Goal: Answer question/provide support

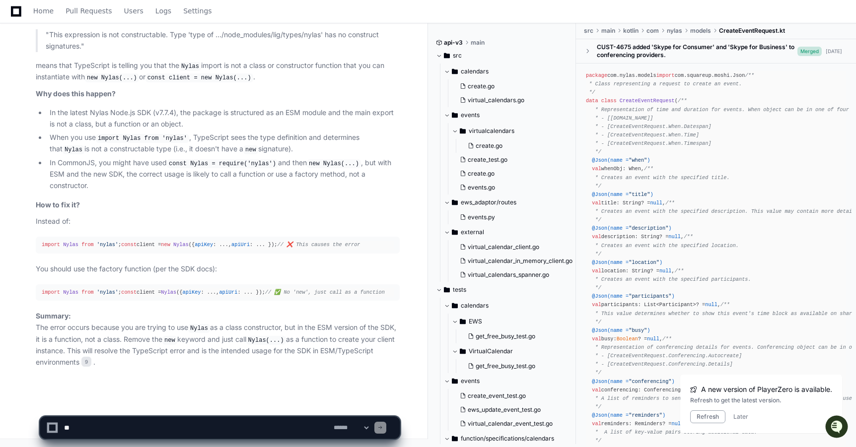
type textarea "**********"
click at [25, 7] on div "Home Pull Requests Users Logs Settings" at bounding box center [111, 11] width 222 height 23
click at [31, 7] on div "Home Pull Requests Users Logs Settings" at bounding box center [111, 11] width 222 height 23
click at [46, 13] on span "Home" at bounding box center [43, 11] width 20 height 6
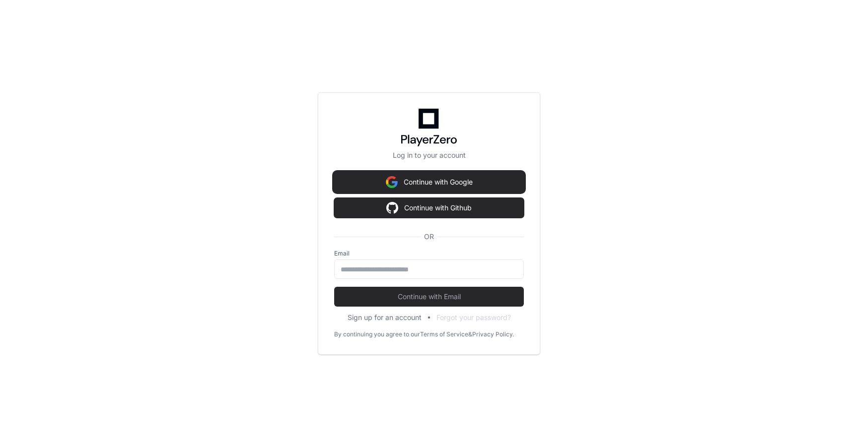
click at [380, 183] on button "Continue with Google" at bounding box center [429, 182] width 190 height 20
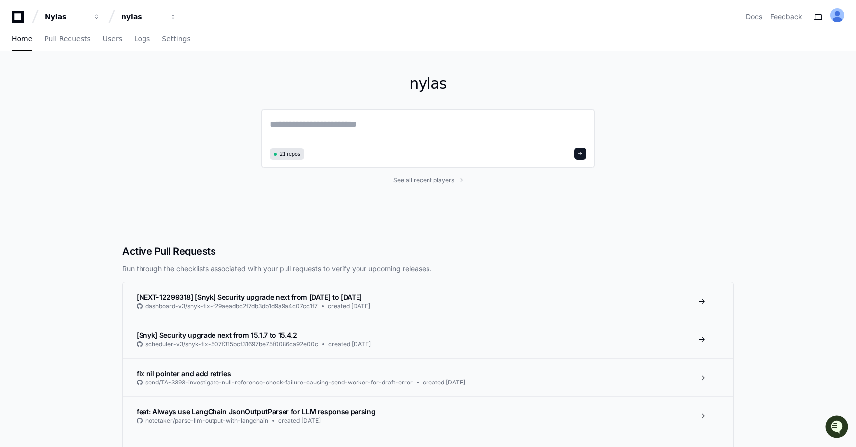
click at [298, 124] on textarea at bounding box center [428, 131] width 317 height 28
paste textarea "**********"
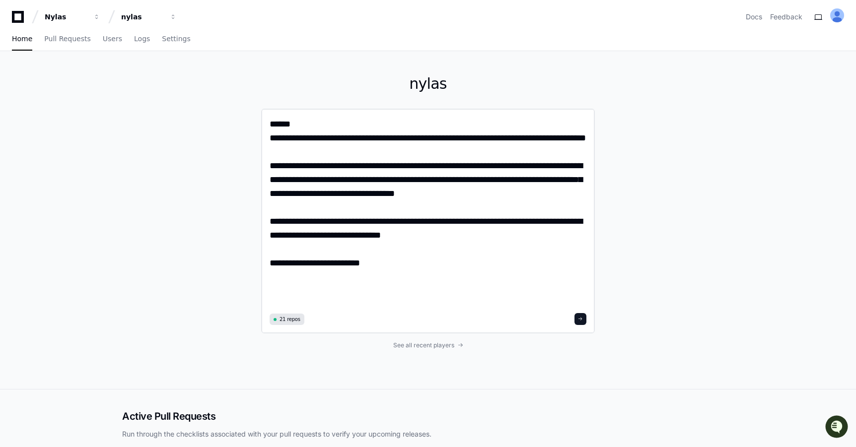
type textarea "**********"
click at [579, 319] on span at bounding box center [580, 319] width 5 height 5
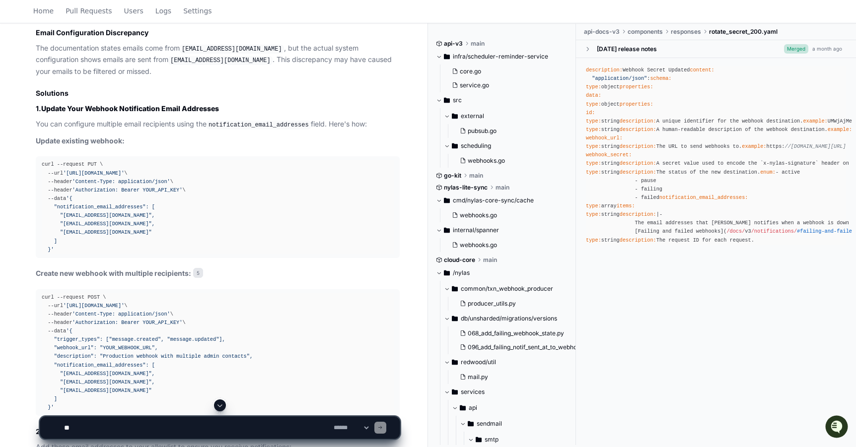
scroll to position [1871, 0]
click at [167, 425] on textarea at bounding box center [197, 428] width 270 height 22
paste textarea "**********"
type textarea "**********"
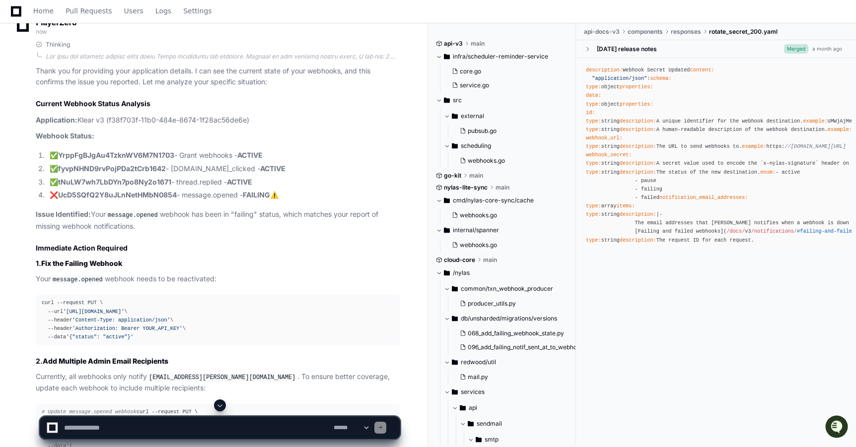
scroll to position [3972, 0]
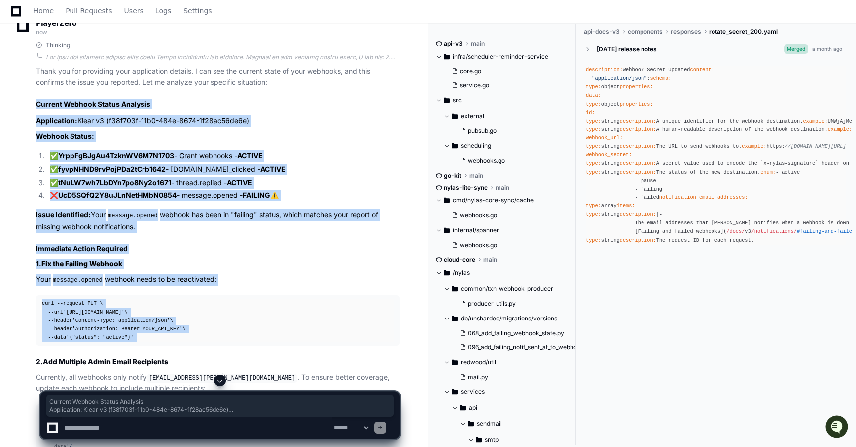
drag, startPoint x: 28, startPoint y: 111, endPoint x: 142, endPoint y: 354, distance: 268.0
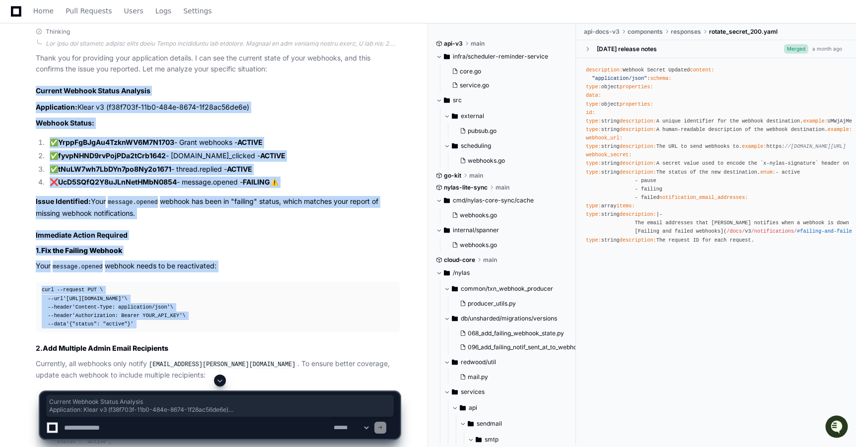
scroll to position [3985, 0]
copy article "Current Webhook Status Analysis Application: Klear v3 (f38f703f-11b0-484e-8674-…"
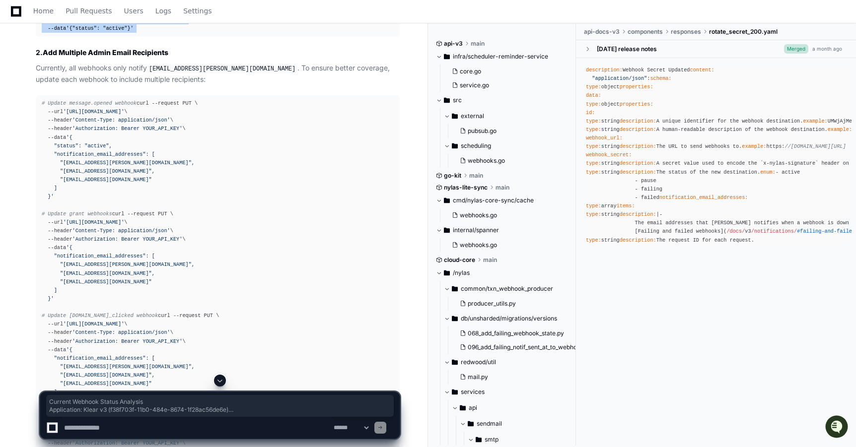
scroll to position [4273, 0]
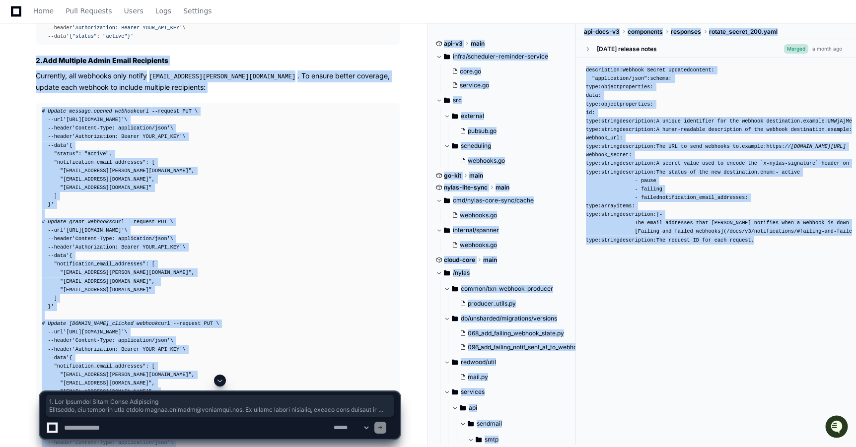
drag, startPoint x: 37, startPoint y: 69, endPoint x: 91, endPoint y: 380, distance: 315.9
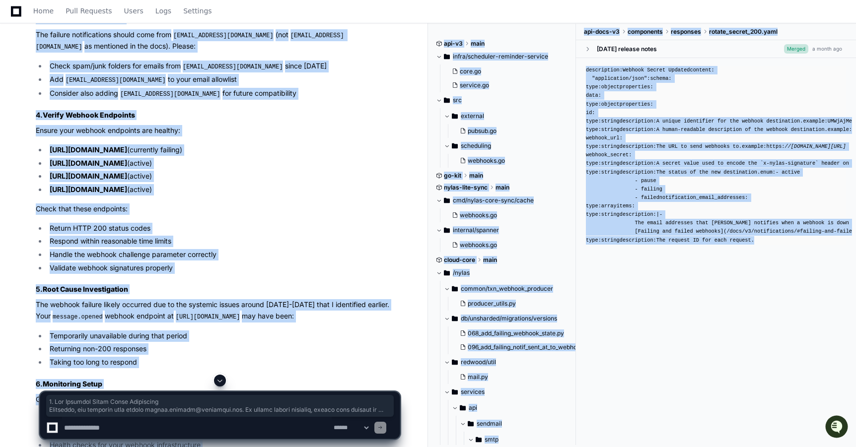
scroll to position [4978, 0]
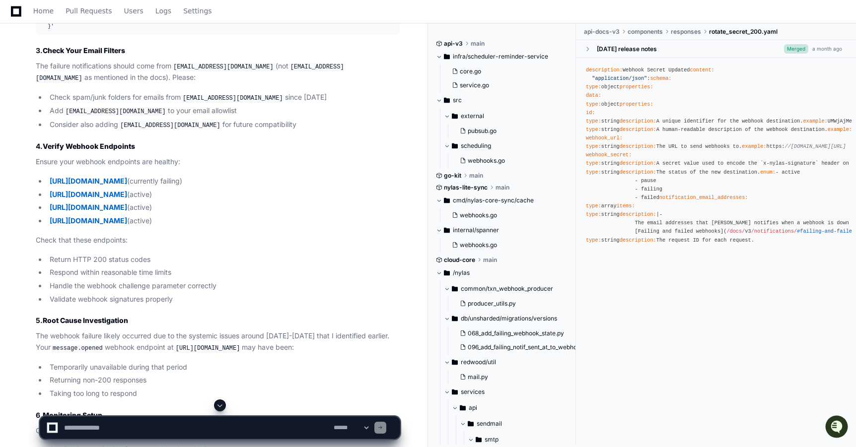
scroll to position [4742, 0]
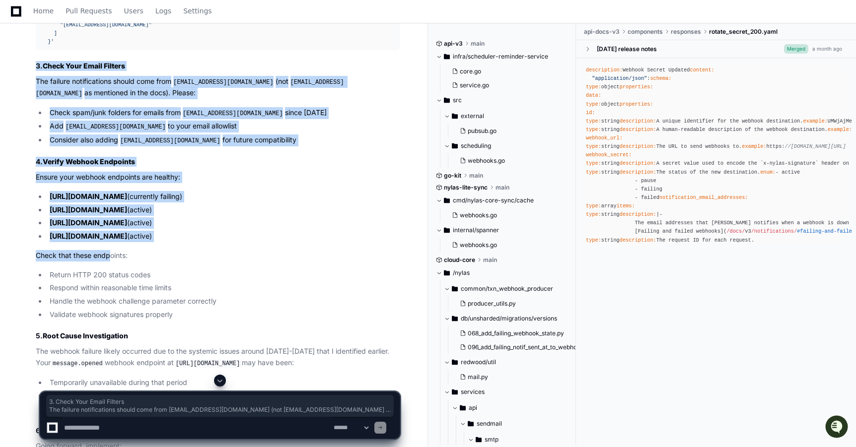
drag, startPoint x: 37, startPoint y: 110, endPoint x: 108, endPoint y: 299, distance: 202.6
click at [108, 262] on p "Check that these endpoints:" at bounding box center [218, 255] width 364 height 11
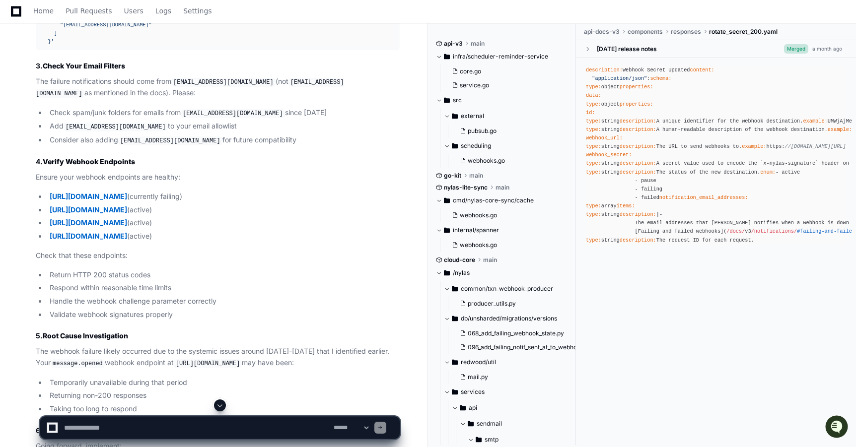
scroll to position [4796, 0]
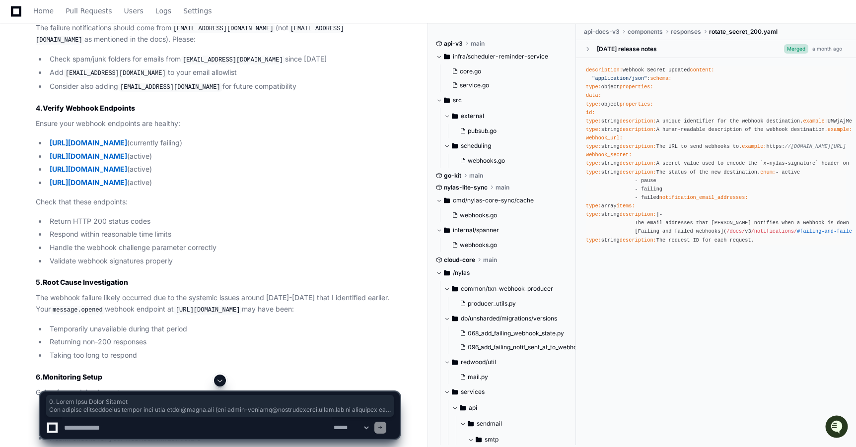
copy article "3. Check Your Email Filters The failure notifications should come from hello@ny…"
drag, startPoint x: 35, startPoint y: 55, endPoint x: 216, endPoint y: 366, distance: 360.1
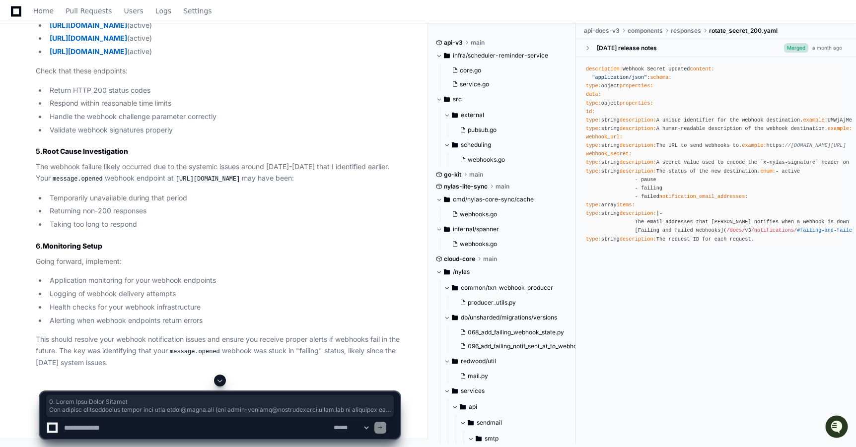
scroll to position [4978, 0]
click at [52, 195] on li "Temporarily unavailable during that period" at bounding box center [223, 198] width 353 height 11
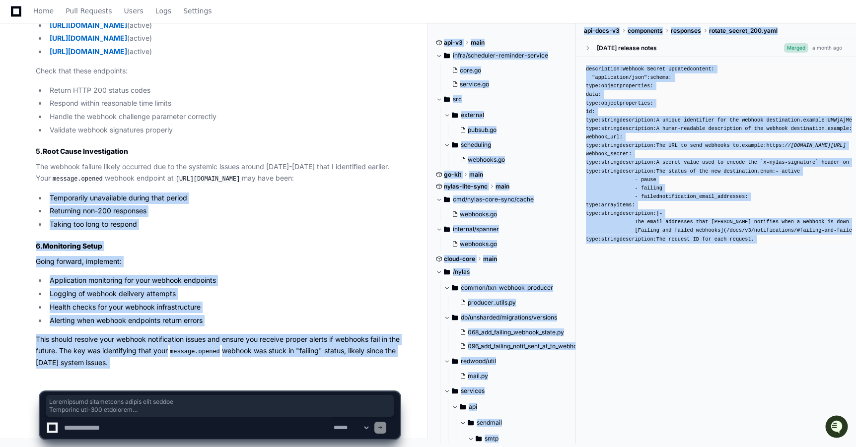
drag, startPoint x: 51, startPoint y: 195, endPoint x: 205, endPoint y: 389, distance: 247.4
drag, startPoint x: 176, startPoint y: 378, endPoint x: 163, endPoint y: 365, distance: 18.6
copy article "Temporarily unavailable during that period Returning non-200 responses Taking t…"
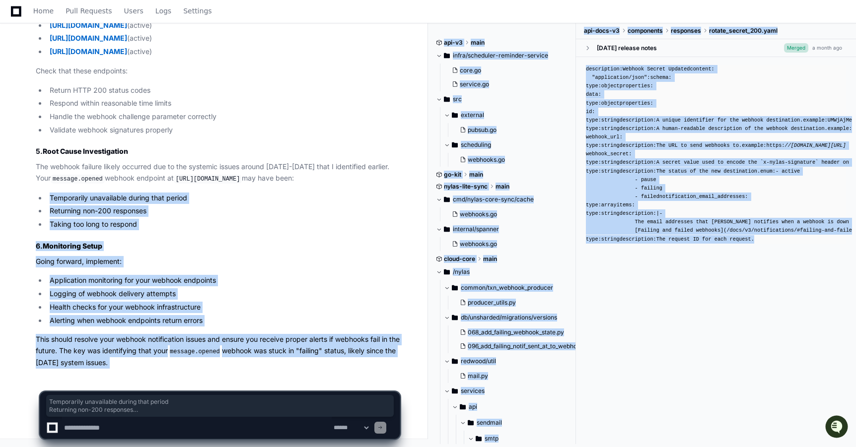
drag, startPoint x: 50, startPoint y: 198, endPoint x: 153, endPoint y: 363, distance: 194.9
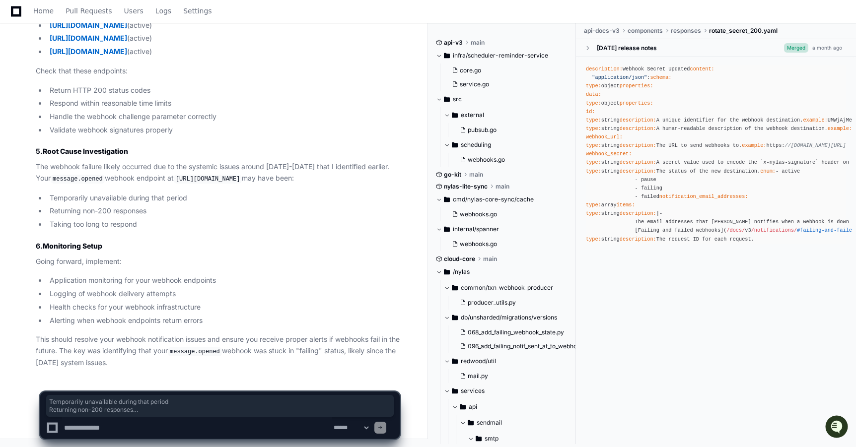
click at [149, 424] on textarea at bounding box center [197, 428] width 270 height 22
type textarea "**********"
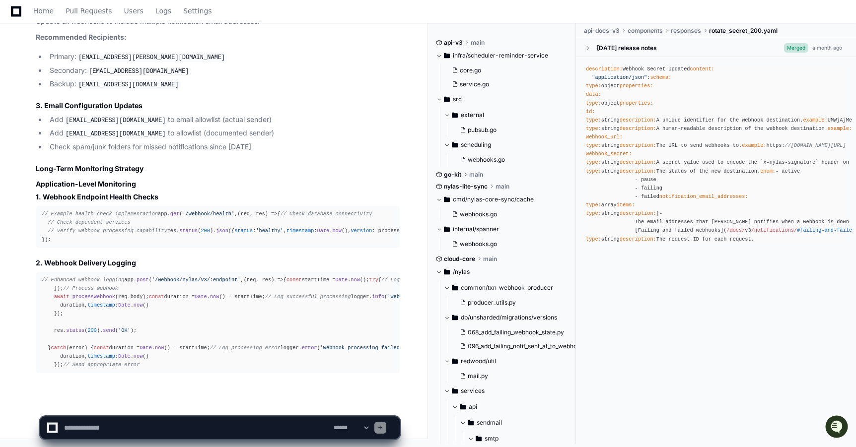
scroll to position [6435, 0]
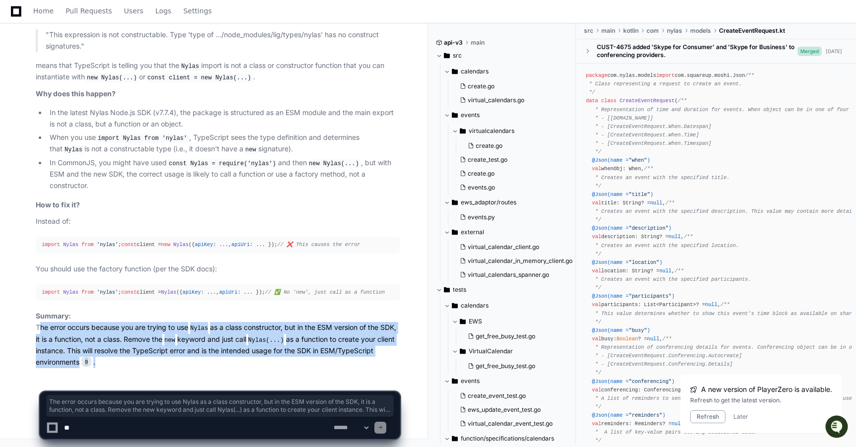
drag, startPoint x: 37, startPoint y: 327, endPoint x: 132, endPoint y: 368, distance: 103.6
click at [132, 368] on div "PlayerZero now Thinking The error message: "This expression is not constructabl…" at bounding box center [208, 157] width 384 height 455
copy p "The error occurs because you are trying to use Nylas as a class constructor, bu…"
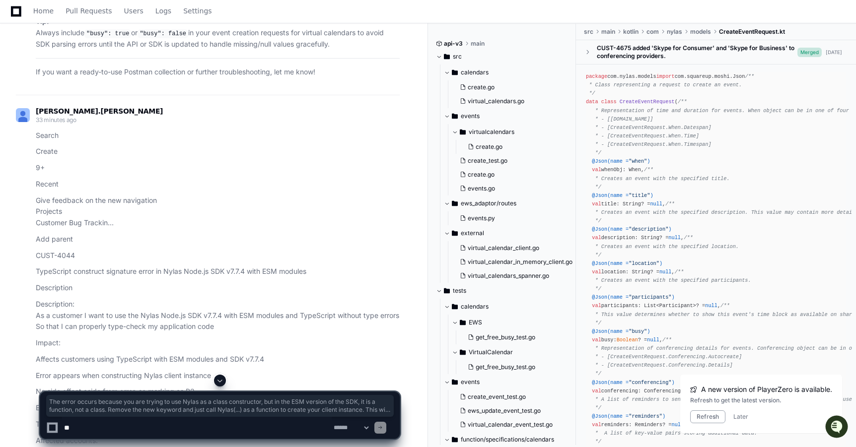
scroll to position [8162, 0]
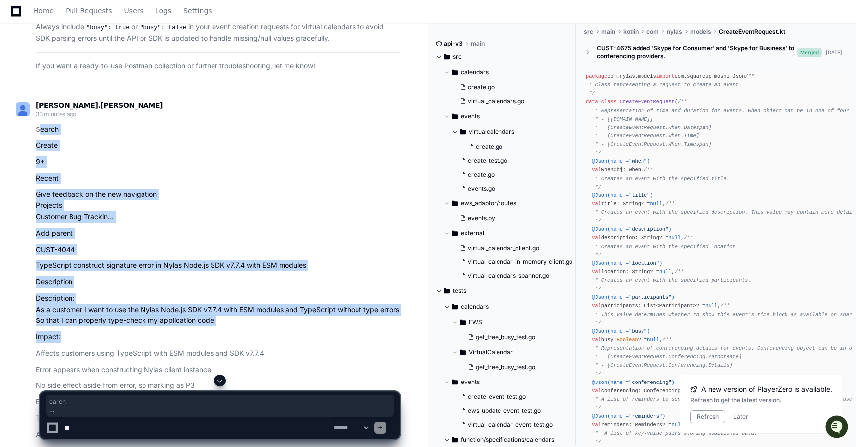
drag, startPoint x: 38, startPoint y: 151, endPoint x: 76, endPoint y: 355, distance: 207.2
click at [76, 355] on article "Search Create 9+ Recent Give feedback on the new navigation Projects Customer B…" at bounding box center [218, 446] width 364 height 644
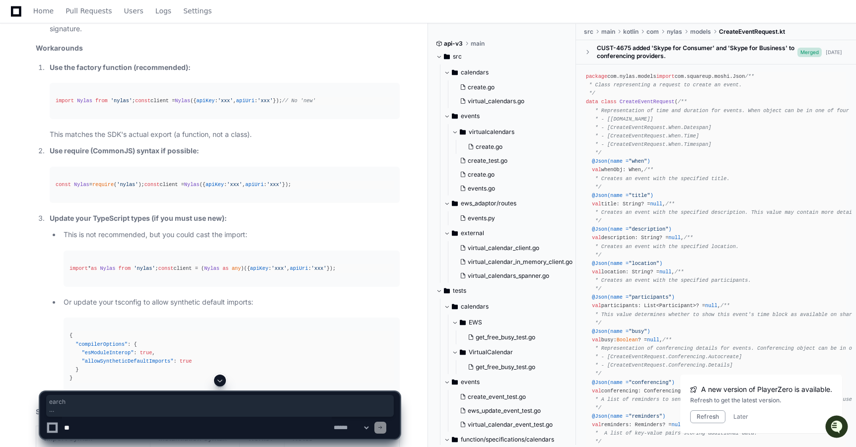
scroll to position [9234, 0]
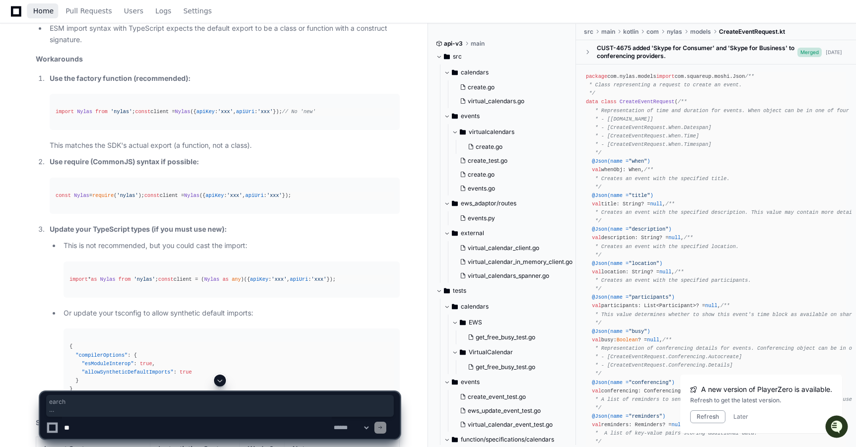
click at [39, 17] on link "Home" at bounding box center [43, 11] width 20 height 23
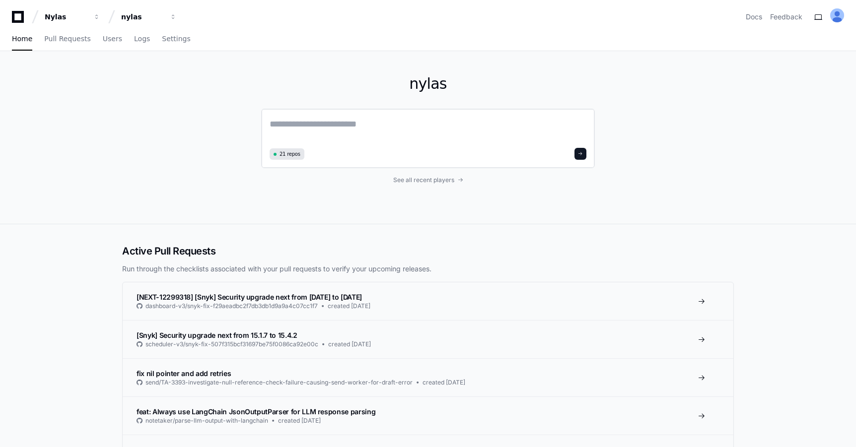
click at [327, 137] on textarea at bounding box center [428, 131] width 317 height 28
paste textarea "**********"
type textarea "**********"
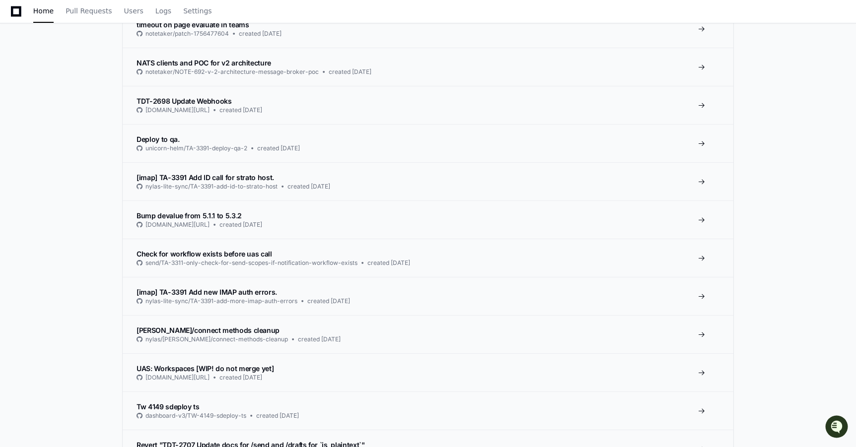
scroll to position [1188, 0]
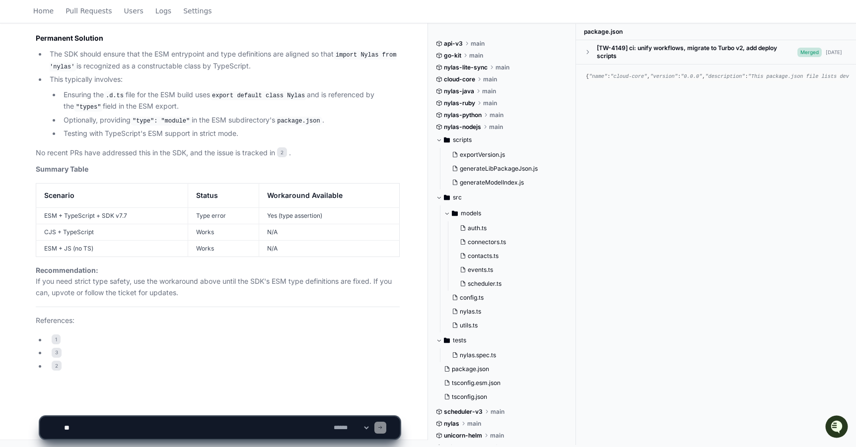
scroll to position [1606, 0]
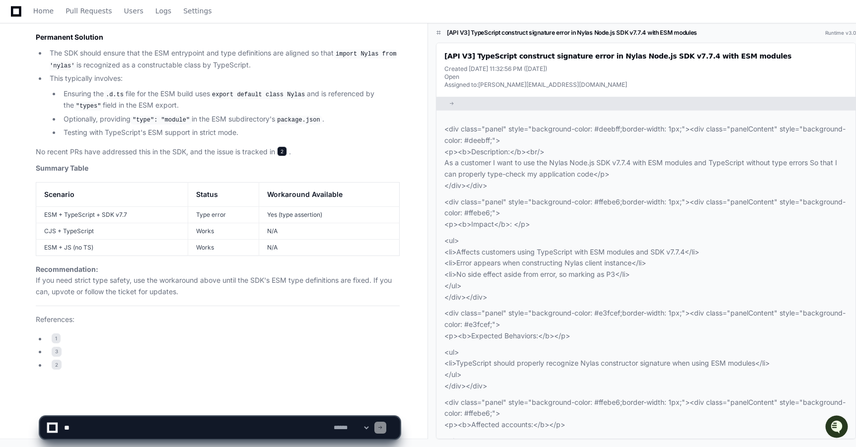
click at [285, 153] on span "2" at bounding box center [282, 151] width 10 height 10
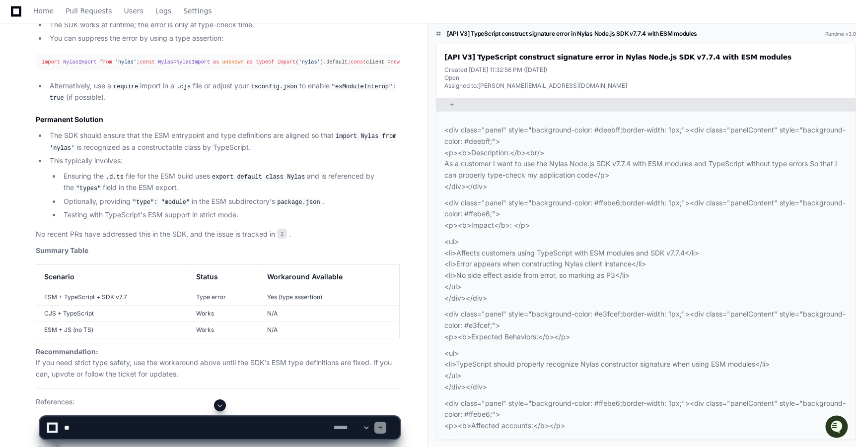
scroll to position [1516, 0]
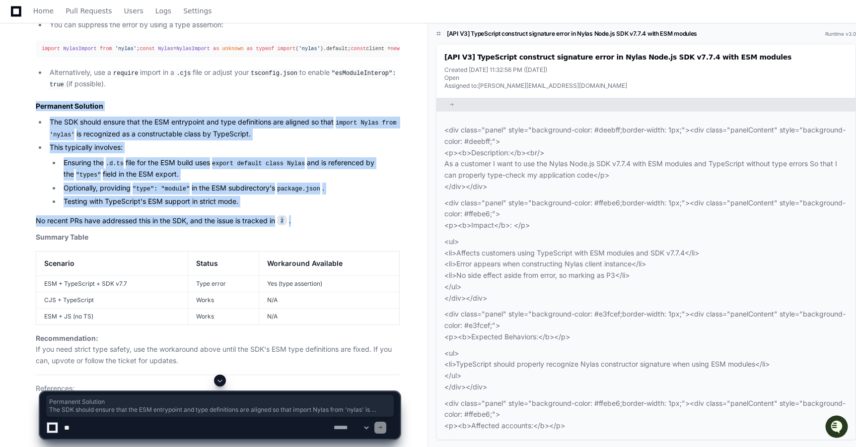
drag, startPoint x: 36, startPoint y: 128, endPoint x: 274, endPoint y: 248, distance: 266.2
click at [274, 248] on article "This TypeScript error occurs because the Nylas Node.js SDK v7.7.4's type defini…" at bounding box center [218, 91] width 364 height 698
copy article "Permanent Solution The SDK should ensure that the ESM entrypoint and type defin…"
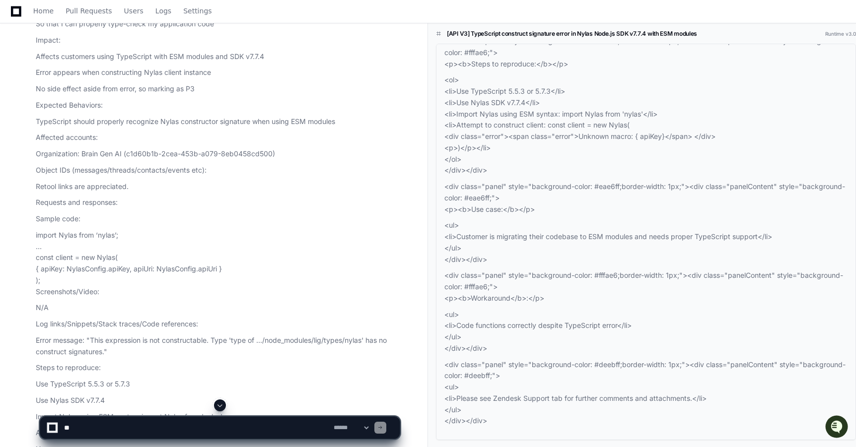
scroll to position [182, 0]
click at [108, 425] on textarea at bounding box center [197, 428] width 270 height 22
paste textarea "**********"
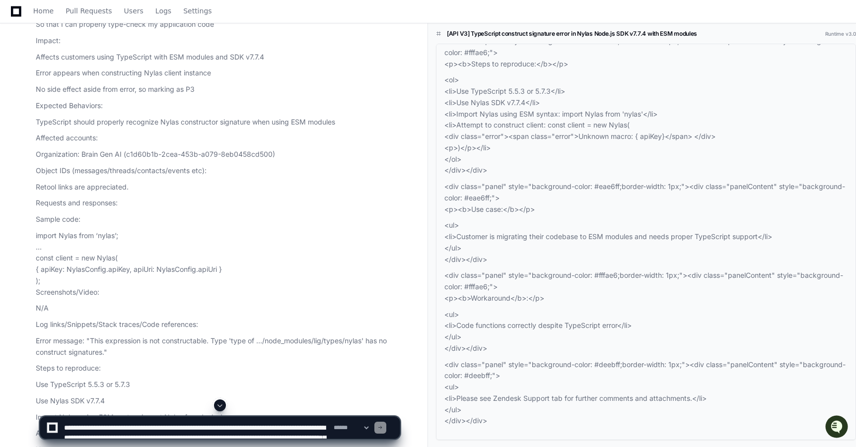
scroll to position [13, 0]
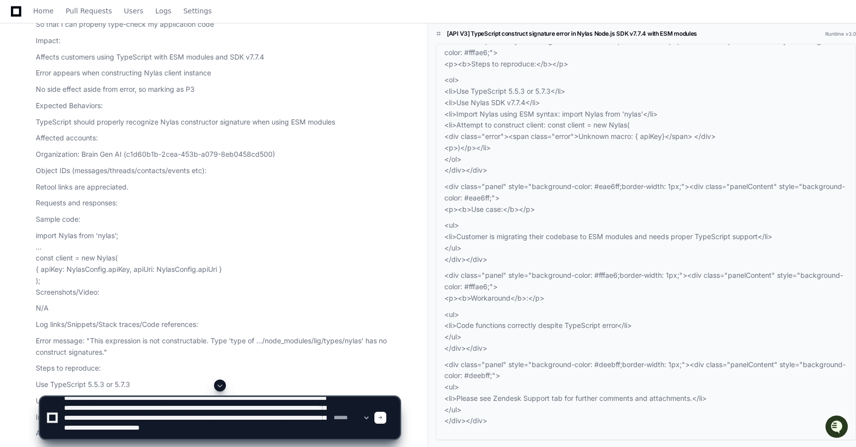
type textarea "**********"
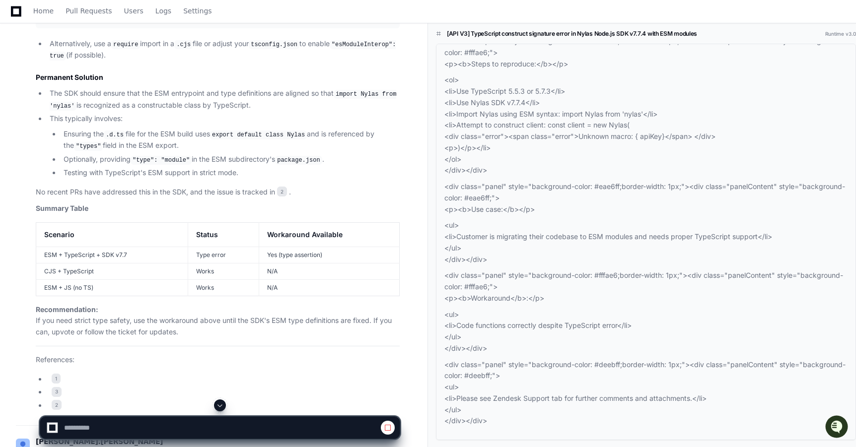
scroll to position [1440, 0]
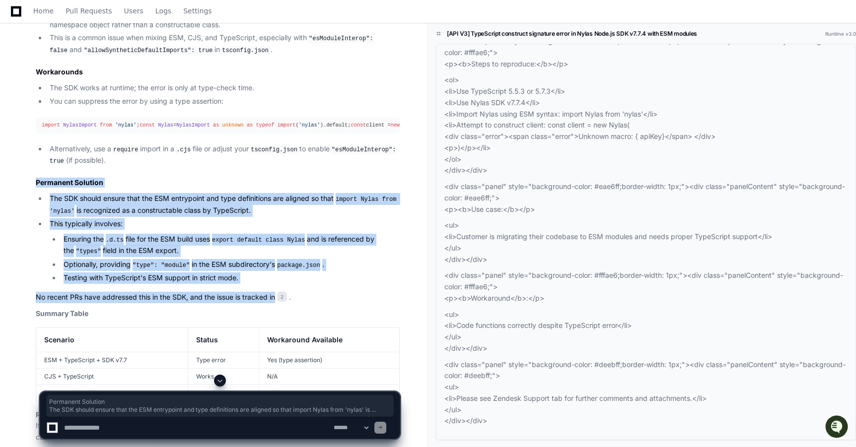
drag, startPoint x: 35, startPoint y: 201, endPoint x: 275, endPoint y: 317, distance: 267.1
click at [275, 317] on div "[API V3] TypeScript construct signature error in Nylas Node.js SDK v7.7.4 with …" at bounding box center [208, 147] width 384 height 740
copy article "Permanent Solution The SDK should ensure that the ESM entrypoint and type defin…"
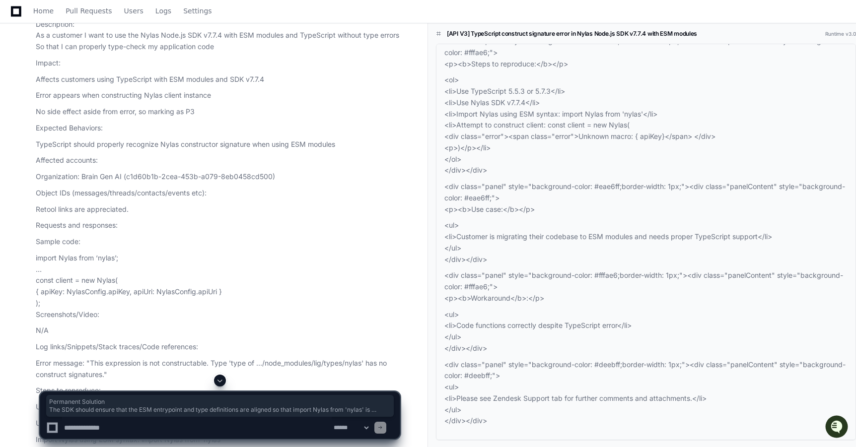
scroll to position [0, 0]
